Goal: Find specific page/section: Find specific page/section

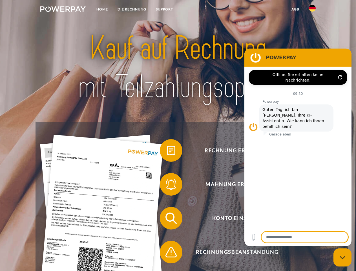
click at [63, 10] on img at bounding box center [62, 9] width 45 height 6
click at [313, 10] on img at bounding box center [312, 8] width 7 height 7
click at [295, 9] on link "agb" at bounding box center [295, 9] width 17 height 10
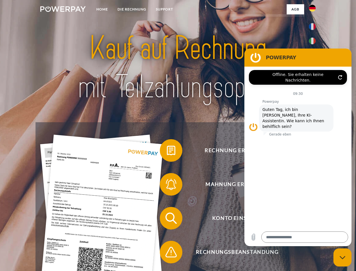
click at [167, 152] on span at bounding box center [163, 150] width 28 height 28
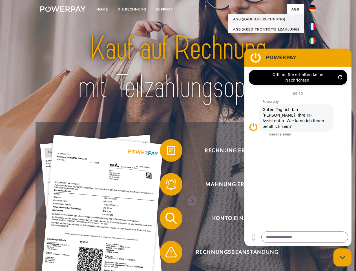
click at [167, 185] on span at bounding box center [163, 184] width 28 height 28
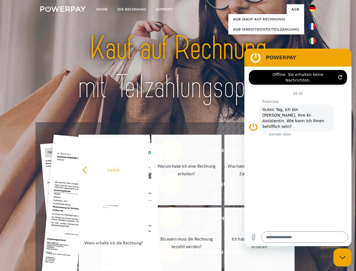
click at [167, 219] on link "Bis wann muss die Rechnung bezahlt werden?" at bounding box center [187, 242] width 70 height 71
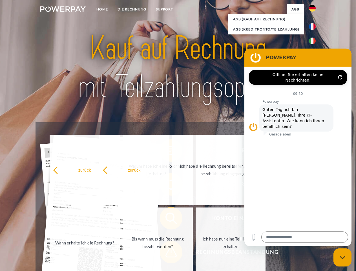
click at [167, 253] on span at bounding box center [163, 252] width 28 height 28
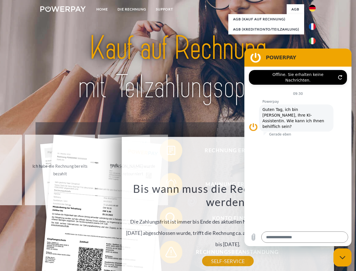
click at [343, 257] on icon "Messaging-Fenster schließen" at bounding box center [343, 258] width 6 height 4
type textarea "*"
